Goal: Entertainment & Leisure: Consume media (video, audio)

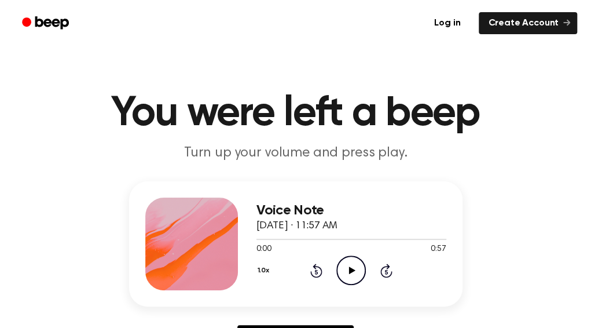
click at [344, 268] on icon "Play Audio" at bounding box center [352, 270] width 30 height 30
click at [352, 268] on icon "Pause Audio" at bounding box center [352, 270] width 30 height 30
click at [352, 268] on icon "Play Audio" at bounding box center [352, 270] width 30 height 30
click at [475, 222] on div "Voice Note September 19, 2025 · 11:57 AM 0:38 0:57 Your browser does not suppor…" at bounding box center [296, 271] width 564 height 180
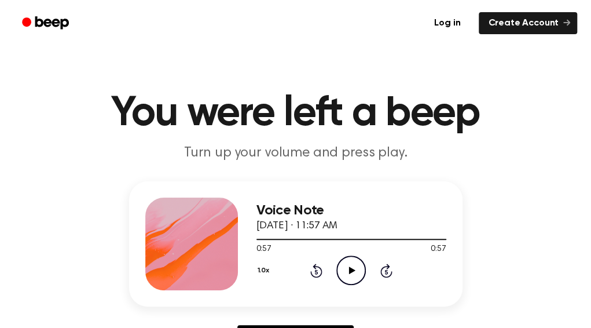
click at [504, 261] on div "Voice Note September 19, 2025 · 11:57 AM 0:57 0:57 Your browser does not suppor…" at bounding box center [296, 271] width 564 height 180
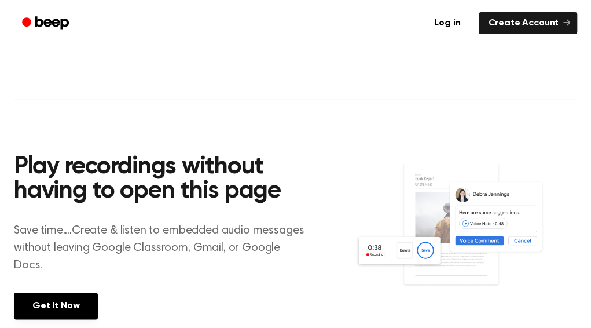
scroll to position [455, 0]
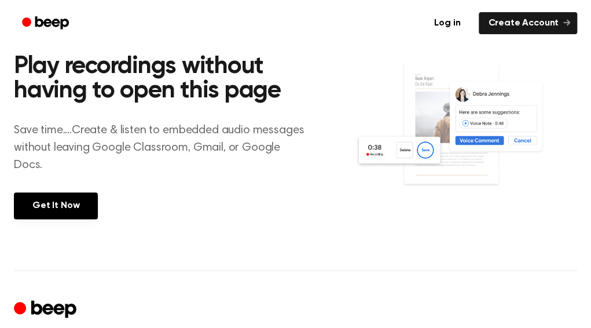
click at [485, 141] on img at bounding box center [466, 134] width 222 height 147
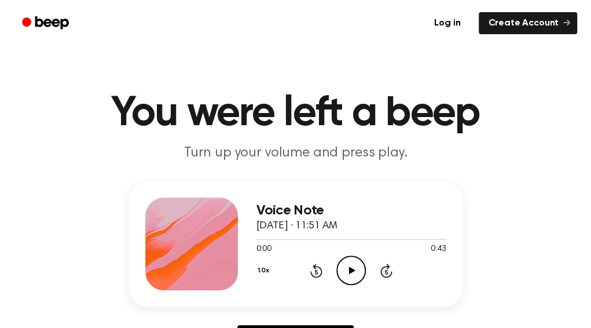
click at [352, 268] on icon at bounding box center [352, 270] width 6 height 8
